Goal: Task Accomplishment & Management: Manage account settings

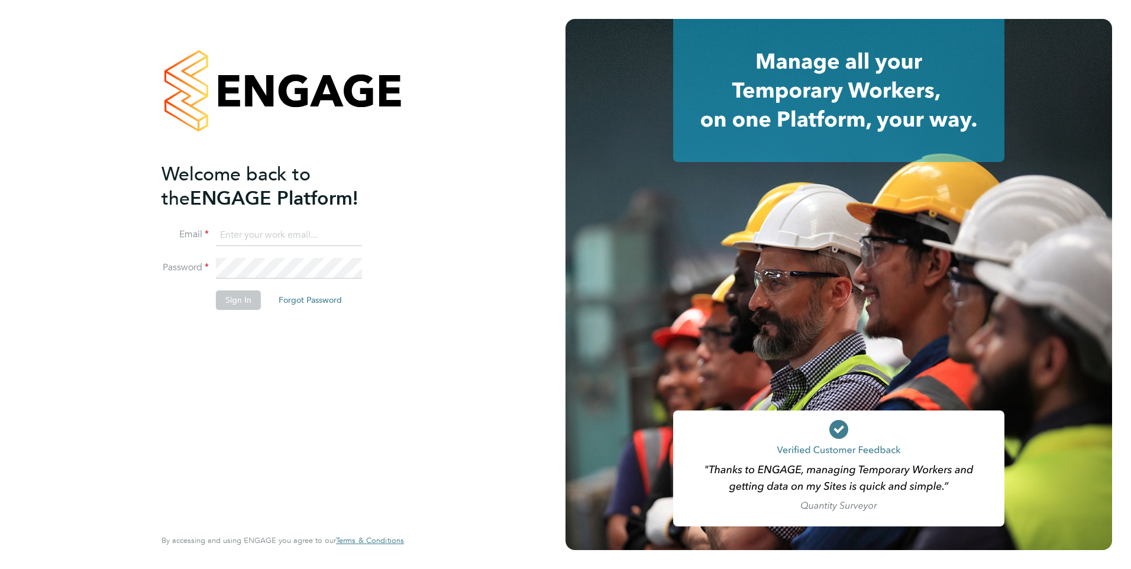
type input "rclarke@frlondon.co.uk"
click at [251, 302] on button "Sign In" at bounding box center [238, 299] width 45 height 19
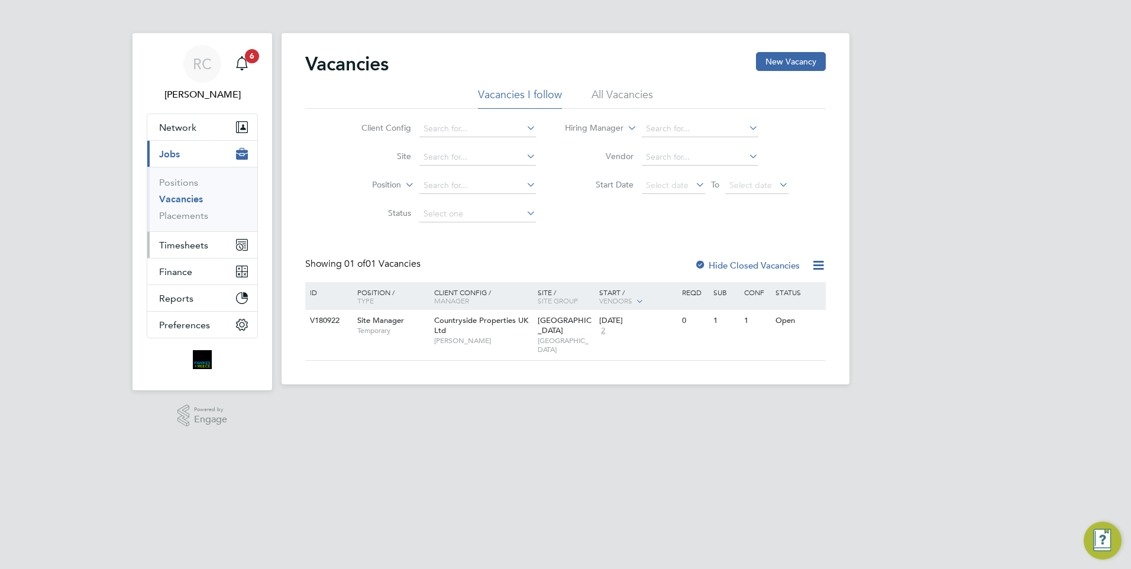
click at [196, 246] on span "Timesheets" at bounding box center [183, 245] width 49 height 11
click at [186, 235] on button "Timesheets" at bounding box center [202, 245] width 110 height 26
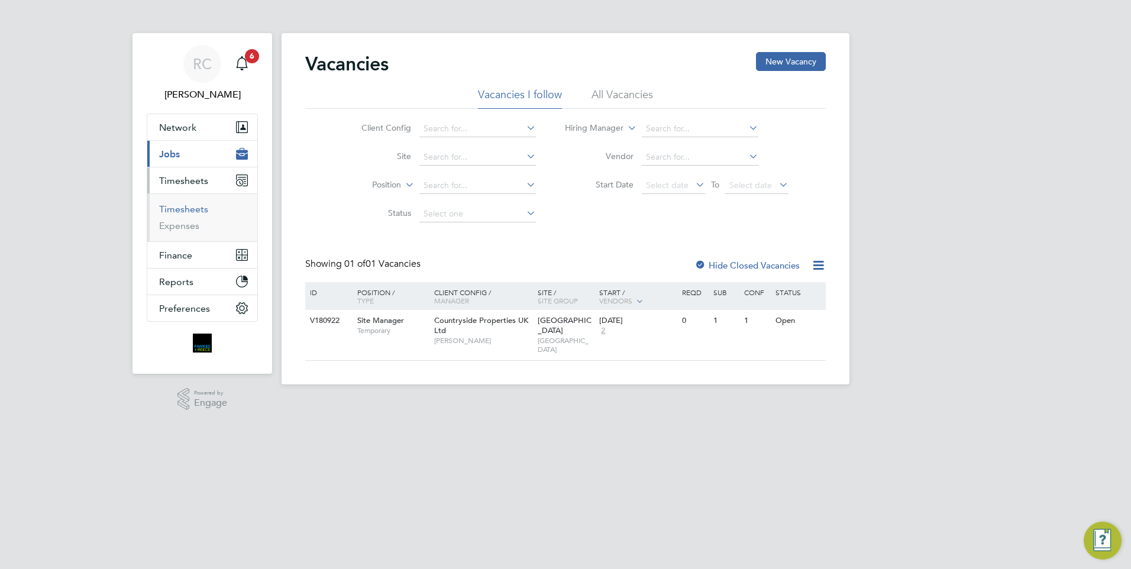
click at [188, 206] on link "Timesheets" at bounding box center [183, 209] width 49 height 11
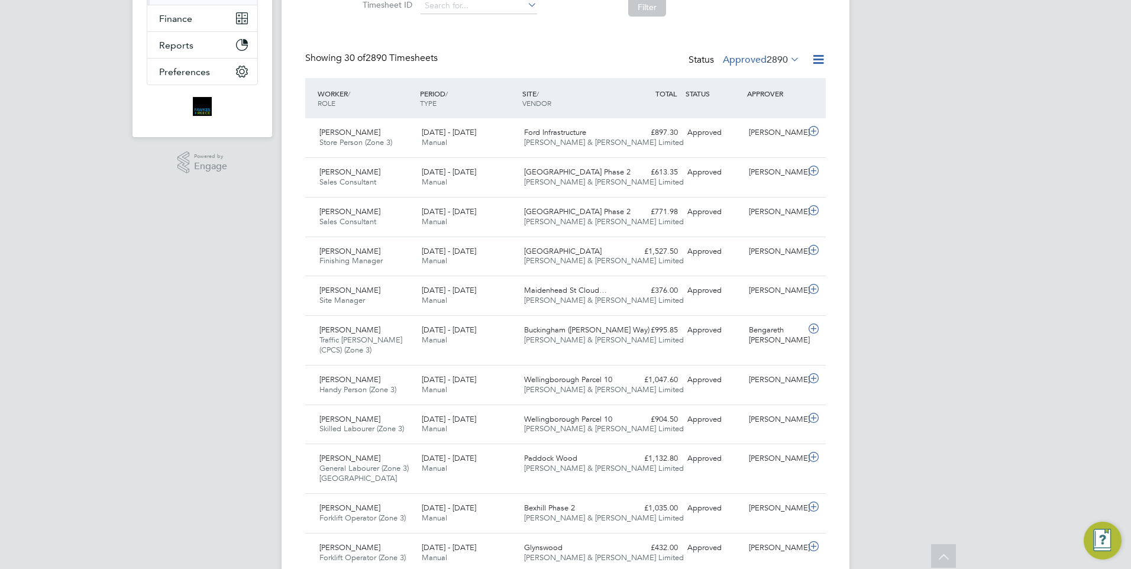
click at [770, 57] on span "2890" at bounding box center [777, 60] width 21 height 12
click at [757, 110] on li "Submitted" at bounding box center [746, 114] width 54 height 17
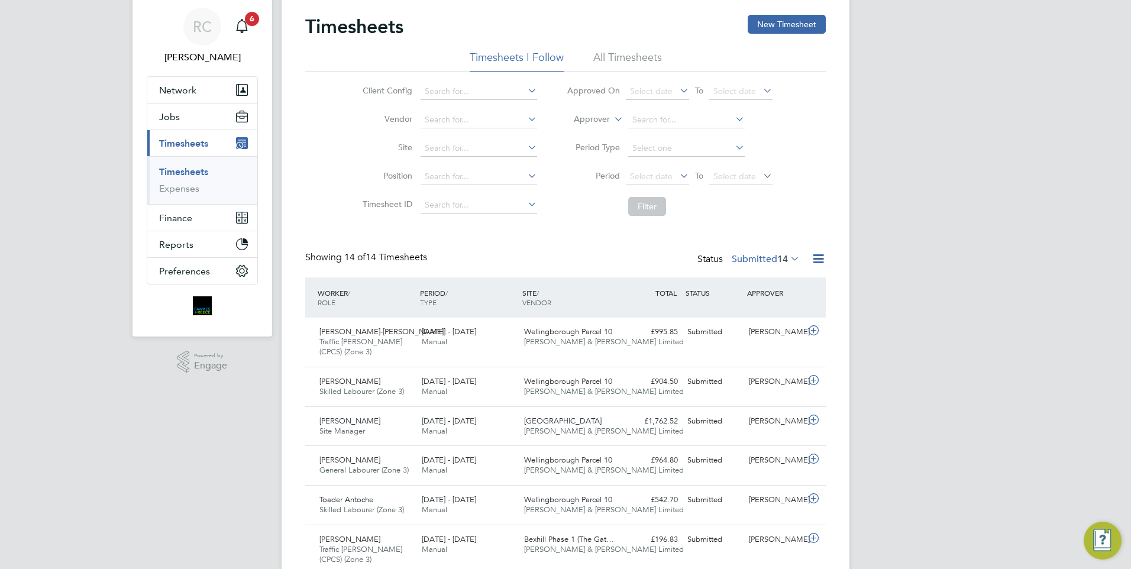
click at [770, 257] on label "Submitted 14" at bounding box center [766, 259] width 68 height 12
click at [751, 320] on li "Submitted" at bounding box center [751, 313] width 54 height 17
click at [766, 256] on label "Submitted 14" at bounding box center [766, 259] width 68 height 12
click at [760, 327] on li "Approved" at bounding box center [751, 330] width 54 height 17
